Goal: Find specific page/section: Find specific page/section

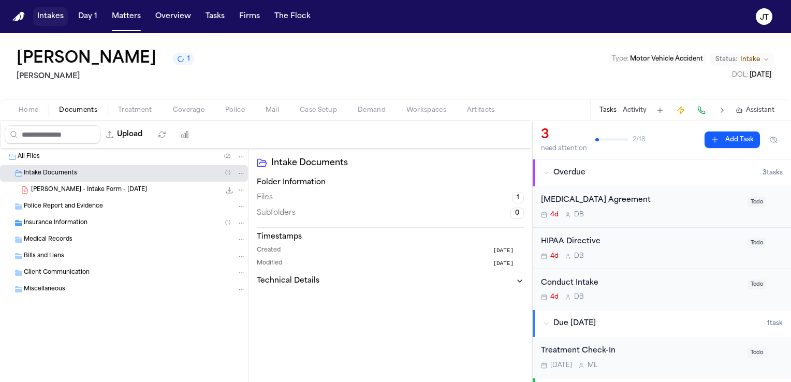
click at [47, 17] on button "Intakes" at bounding box center [50, 16] width 35 height 19
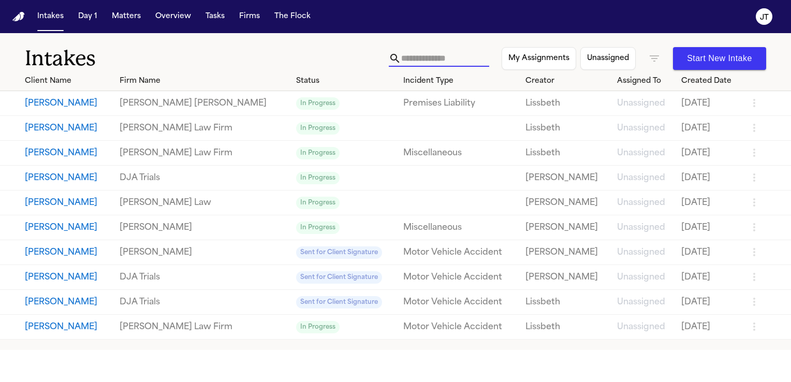
click at [444, 55] on input "text" at bounding box center [445, 58] width 88 height 17
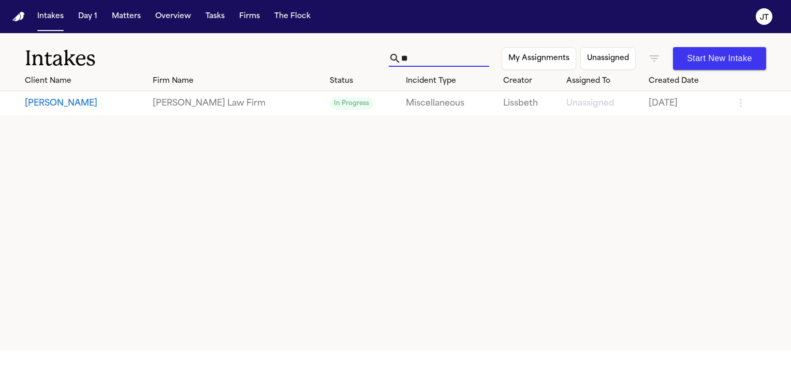
type input "*"
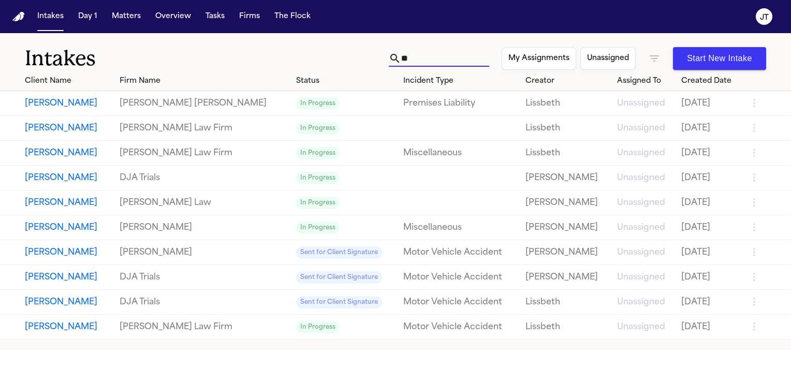
type input "*"
click at [128, 14] on button "Matters" at bounding box center [126, 16] width 37 height 19
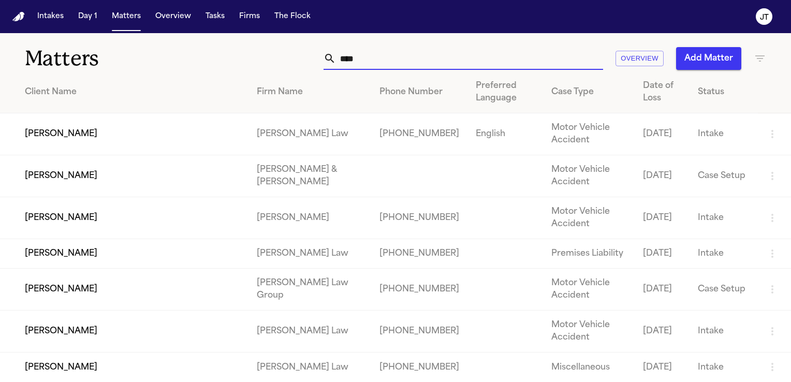
drag, startPoint x: 360, startPoint y: 62, endPoint x: 300, endPoint y: 52, distance: 60.9
click at [300, 52] on div "*** Overview Add Matter" at bounding box center [499, 58] width 534 height 23
drag, startPoint x: 368, startPoint y: 60, endPoint x: 315, endPoint y: 60, distance: 52.3
click at [315, 60] on div "*** Overview Add Matter" at bounding box center [499, 58] width 534 height 23
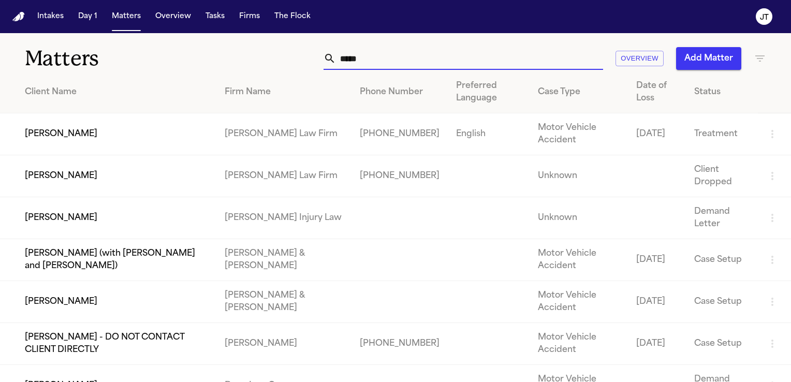
type input "*****"
click at [127, 131] on td "[PERSON_NAME]" at bounding box center [108, 134] width 216 height 42
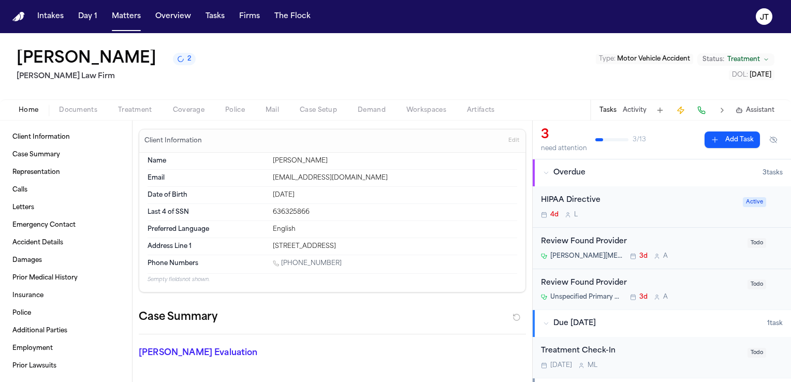
click at [75, 113] on span "Documents" at bounding box center [78, 110] width 38 height 8
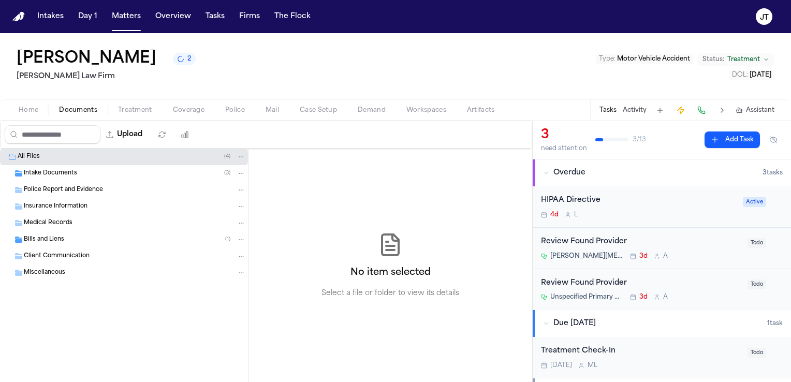
click at [52, 171] on span "Intake Documents" at bounding box center [50, 173] width 53 height 9
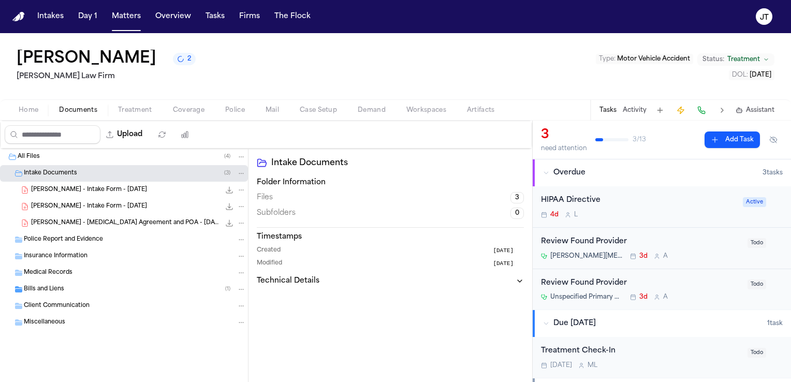
click at [85, 225] on span "[PERSON_NAME] - [MEDICAL_DATA] Agreement and POA - [DATE]" at bounding box center [125, 223] width 189 height 9
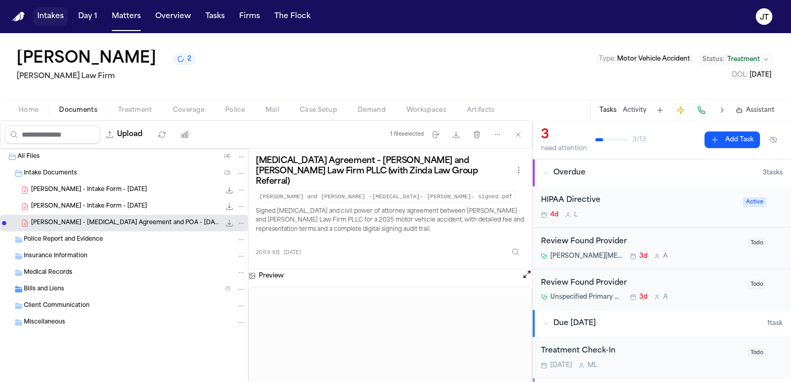
click at [43, 9] on button "Intakes" at bounding box center [50, 16] width 35 height 19
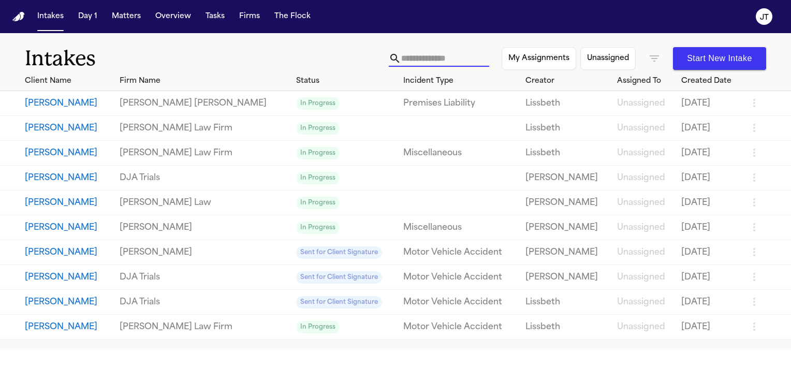
click at [409, 62] on input "text" at bounding box center [445, 58] width 88 height 17
click at [409, 62] on input "*" at bounding box center [445, 58] width 88 height 17
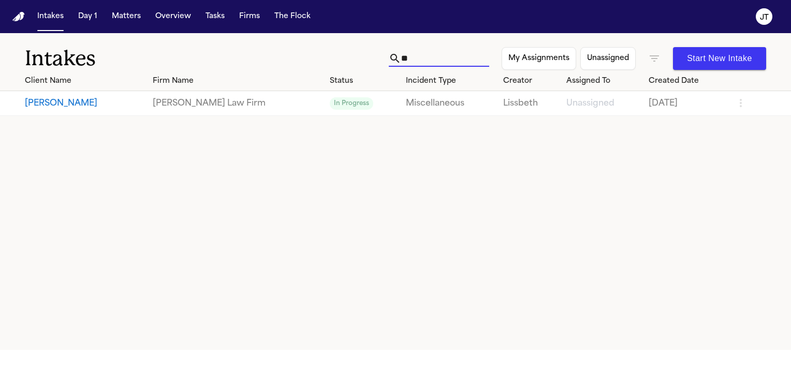
type input "*"
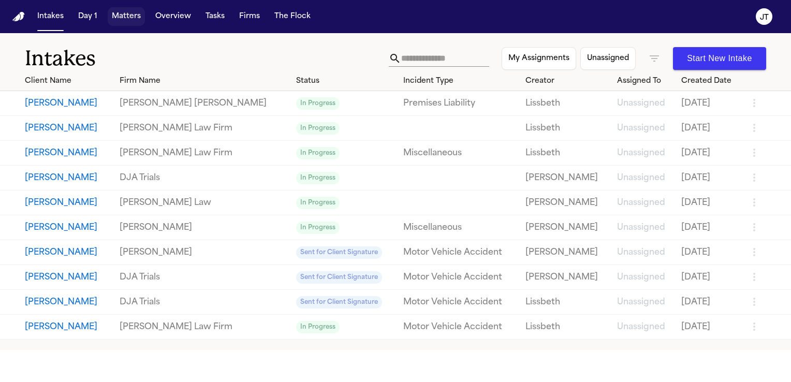
click at [113, 14] on button "Matters" at bounding box center [126, 16] width 37 height 19
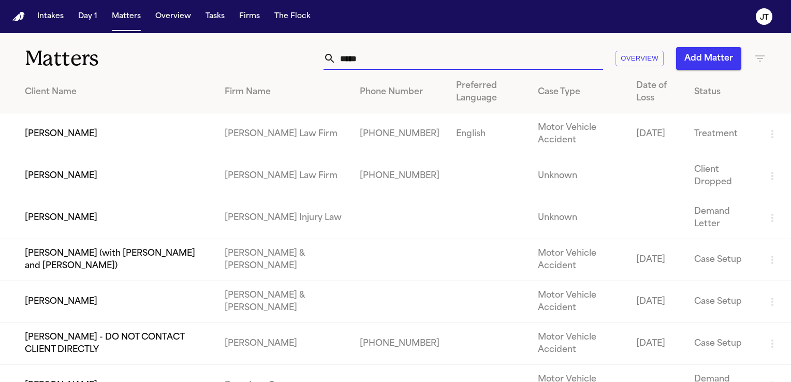
drag, startPoint x: 424, startPoint y: 65, endPoint x: 173, endPoint y: 70, distance: 251.1
click at [173, 70] on div "Matters ***** Overview Add Matter" at bounding box center [395, 52] width 791 height 38
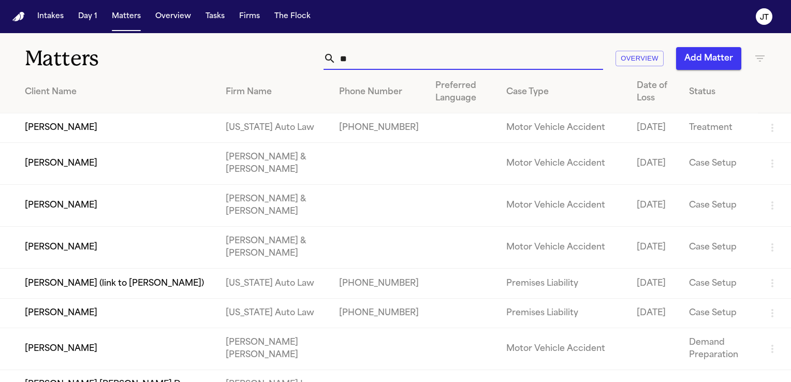
type input "*"
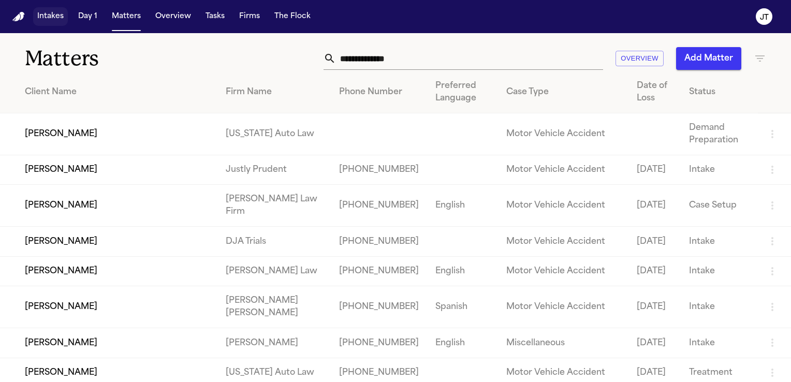
click at [47, 19] on button "Intakes" at bounding box center [50, 16] width 35 height 19
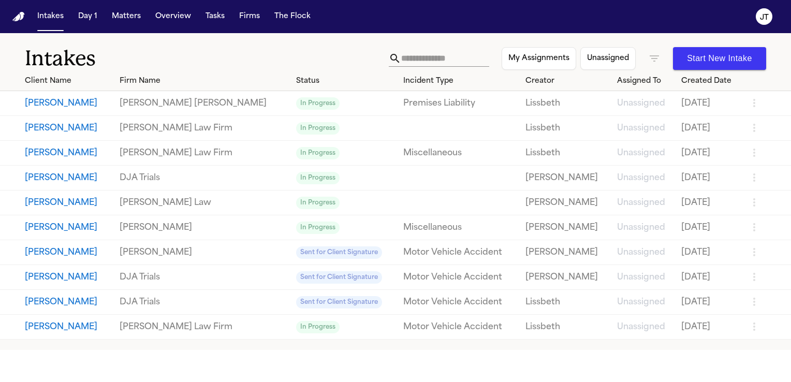
click at [420, 53] on input "text" at bounding box center [445, 58] width 88 height 17
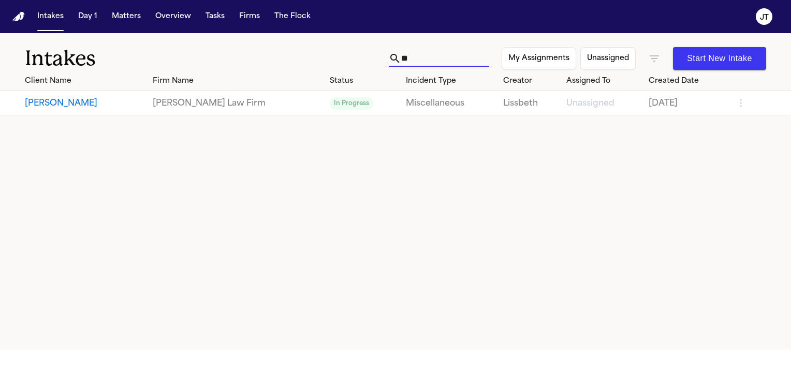
type input "*"
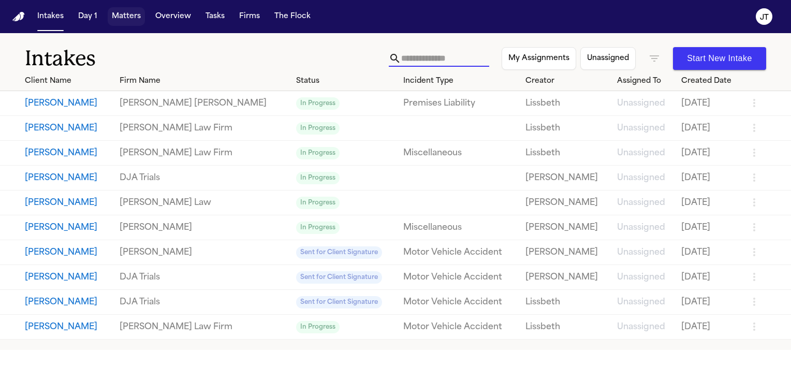
click at [122, 13] on button "Matters" at bounding box center [126, 16] width 37 height 19
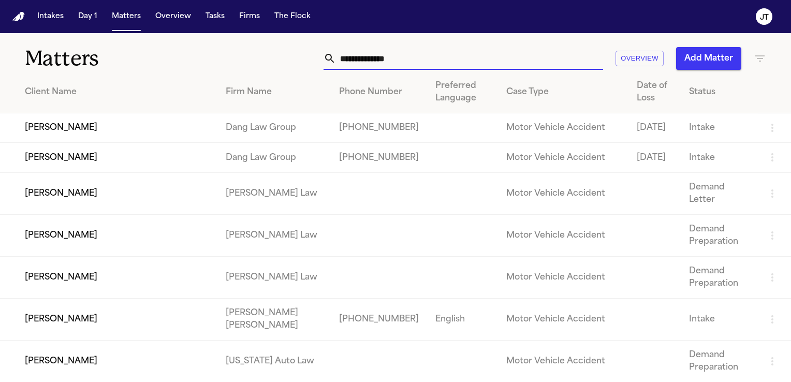
drag, startPoint x: 424, startPoint y: 59, endPoint x: 266, endPoint y: 72, distance: 158.9
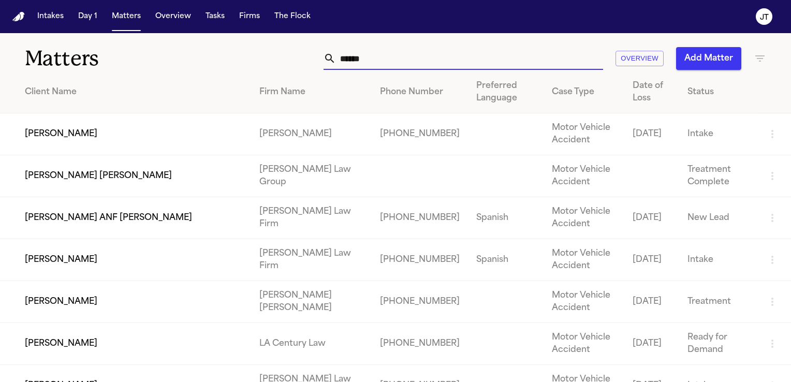
type input "******"
click at [105, 141] on td "[PERSON_NAME]" at bounding box center [125, 134] width 251 height 42
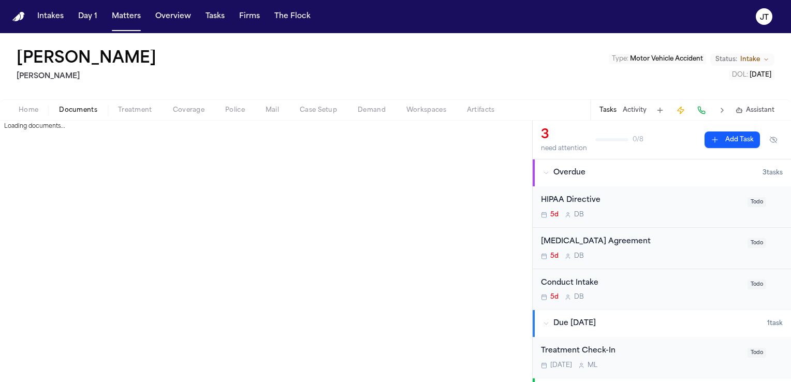
click at [75, 110] on span "Documents" at bounding box center [78, 110] width 38 height 8
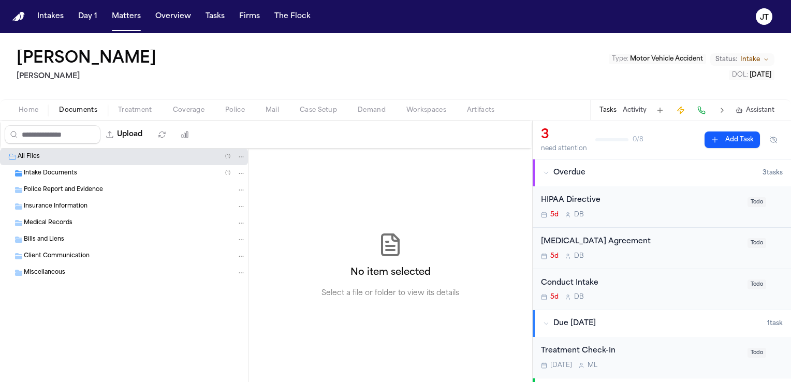
click at [53, 171] on span "Intake Documents" at bounding box center [50, 173] width 53 height 9
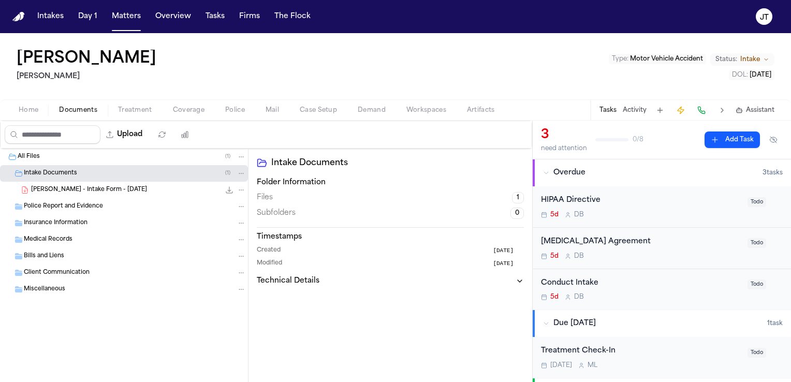
click at [66, 186] on span "[PERSON_NAME] - Intake Form - [DATE]" at bounding box center [89, 190] width 116 height 9
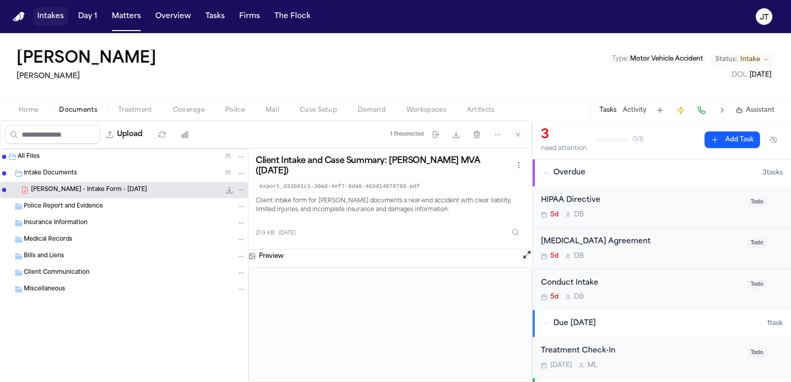
click at [54, 14] on button "Intakes" at bounding box center [50, 16] width 35 height 19
